Goal: Navigation & Orientation: Find specific page/section

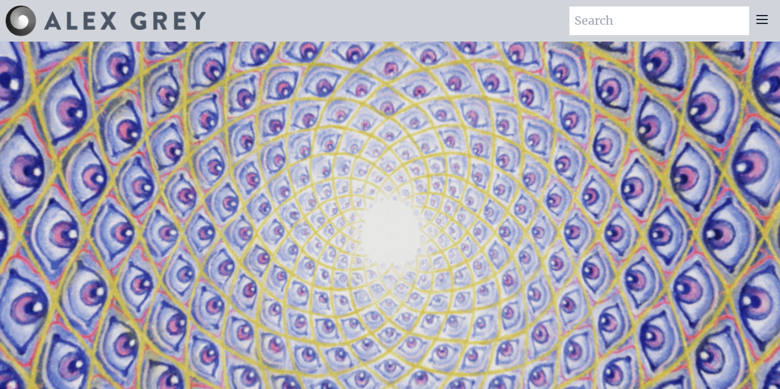
click at [763, 18] on icon at bounding box center [762, 20] width 16 height 16
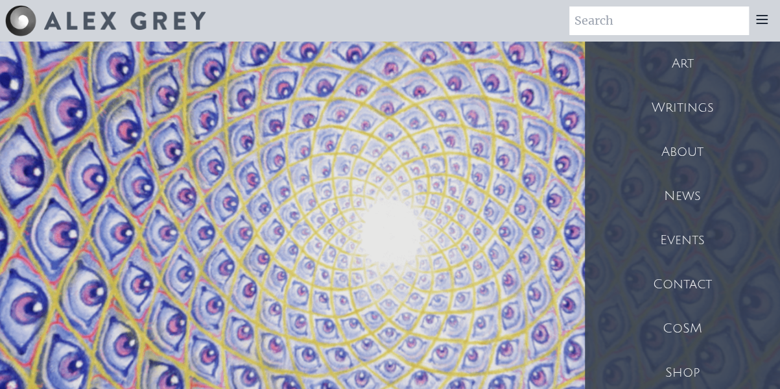
click at [690, 368] on div "Shop" at bounding box center [682, 372] width 195 height 44
